Goal: Book appointment/travel/reservation

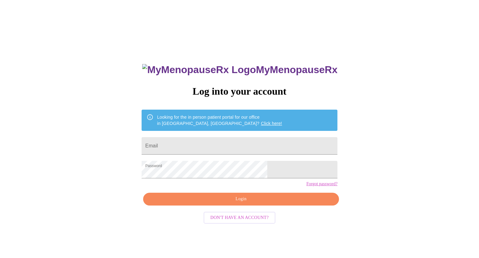
click at [227, 203] on span "Login" at bounding box center [241, 199] width 182 height 8
click at [250, 205] on button "Login" at bounding box center [241, 198] width 196 height 13
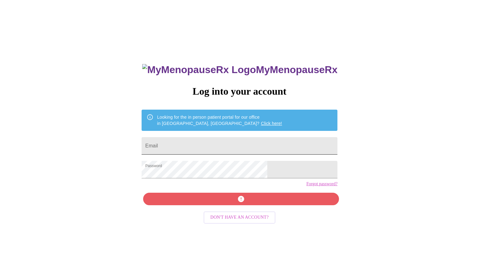
click at [210, 148] on input "Email" at bounding box center [240, 145] width 196 height 17
type input "[EMAIL_ADDRESS][DOMAIN_NAME]"
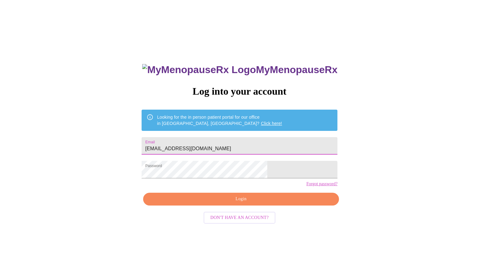
click at [214, 203] on span "Login" at bounding box center [241, 199] width 182 height 8
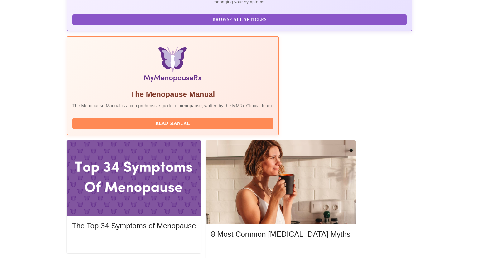
scroll to position [164, 0]
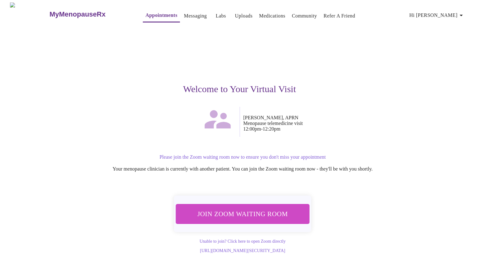
click at [218, 207] on span "Join Zoom Waiting Room" at bounding box center [242, 213] width 123 height 12
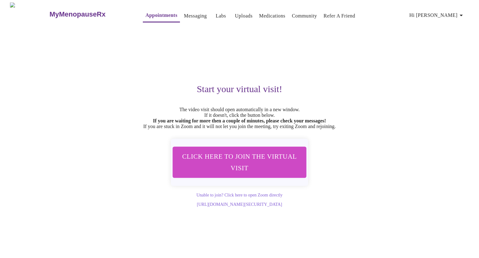
click at [221, 171] on span "Click here to join the virtual visit" at bounding box center [240, 162] width 122 height 24
